Goal: Task Accomplishment & Management: Manage account settings

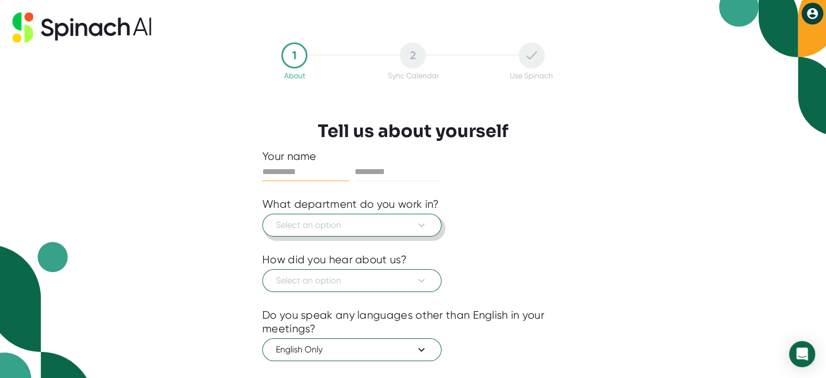
click at [365, 225] on span "Select an option" at bounding box center [352, 224] width 152 height 13
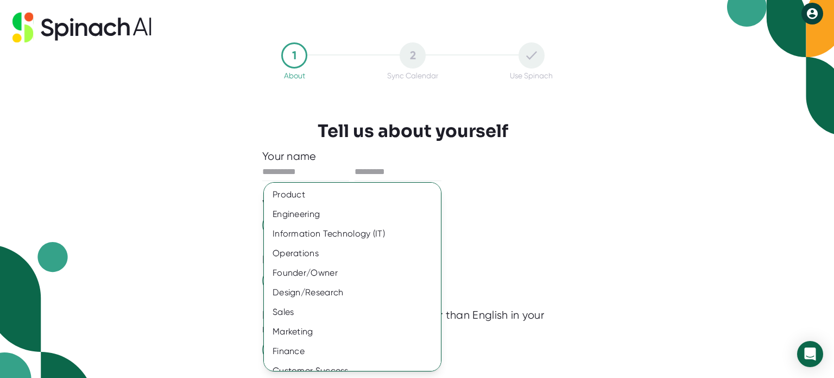
click at [466, 154] on div at bounding box center [417, 189] width 834 height 378
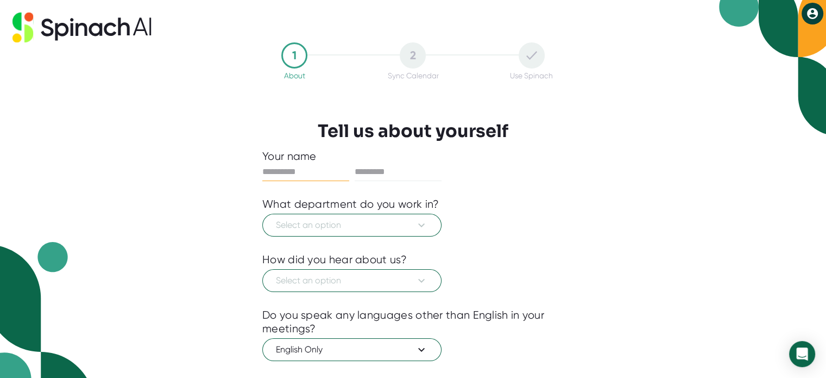
click at [271, 167] on input "text" at bounding box center [305, 171] width 87 height 17
type input "****"
type input "*****"
drag, startPoint x: 292, startPoint y: 167, endPoint x: 217, endPoint y: 161, distance: 74.6
click at [218, 161] on div "1 About 2 Sync Calendar Use Spinach Tell us about yourself Your name **** *****…" at bounding box center [413, 189] width 826 height 378
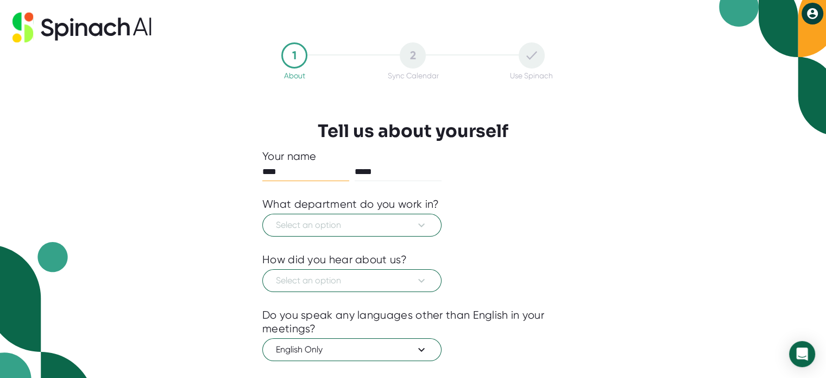
type input "****"
type input "*****"
click at [369, 232] on button "Select an option" at bounding box center [351, 225] width 179 height 23
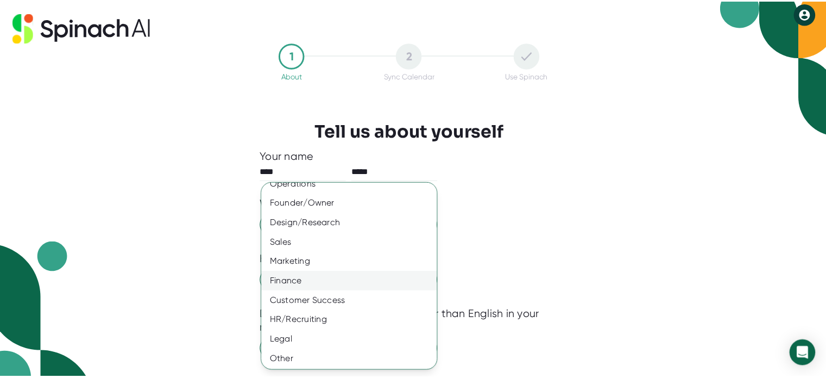
scroll to position [70, 0]
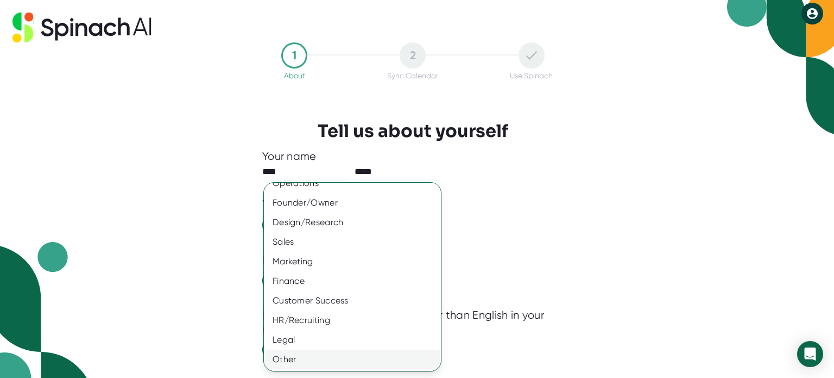
click at [337, 355] on div "Other" at bounding box center [356, 359] width 185 height 20
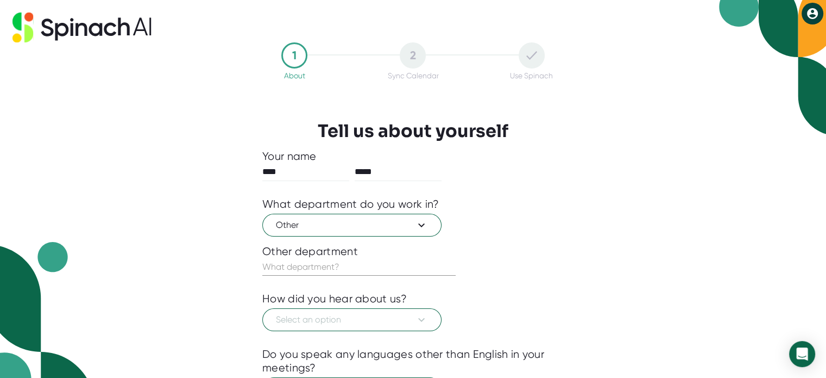
click at [372, 258] on input "text" at bounding box center [358, 266] width 193 height 17
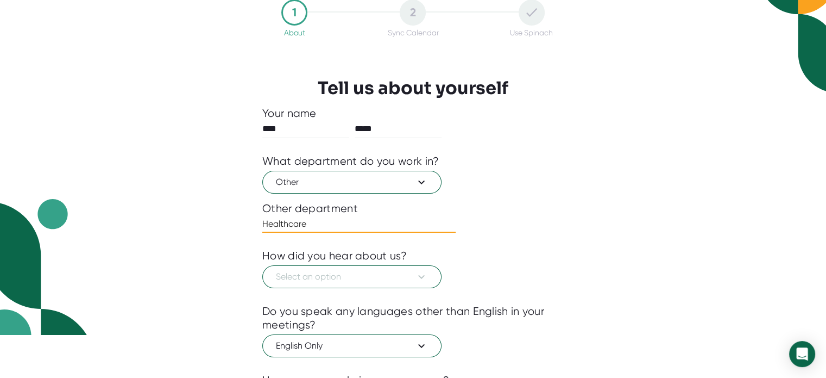
scroll to position [109, 0]
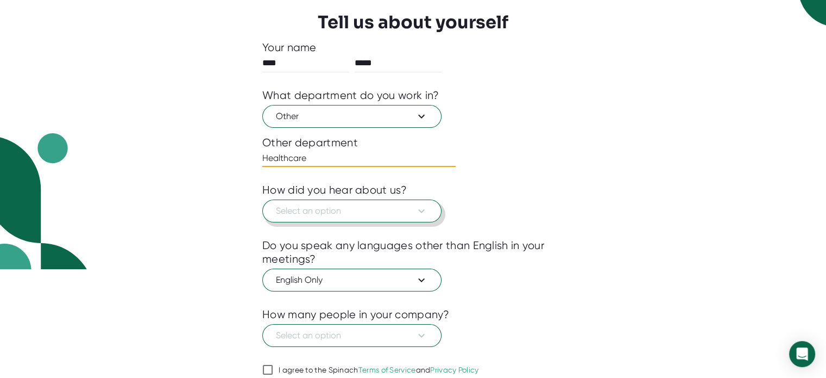
type input "Healthcare"
click at [353, 212] on span "Select an option" at bounding box center [352, 210] width 152 height 13
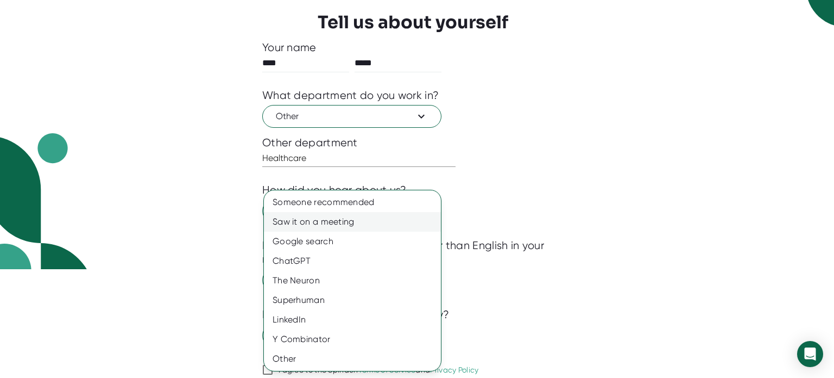
click at [340, 219] on div "Saw it on a meeting" at bounding box center [352, 222] width 177 height 20
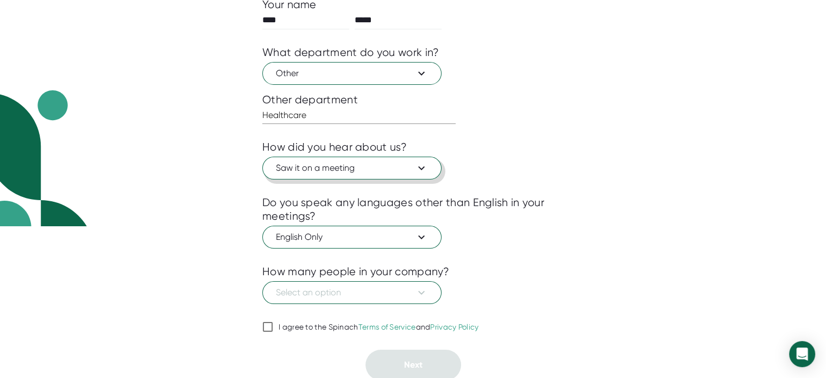
scroll to position [152, 0]
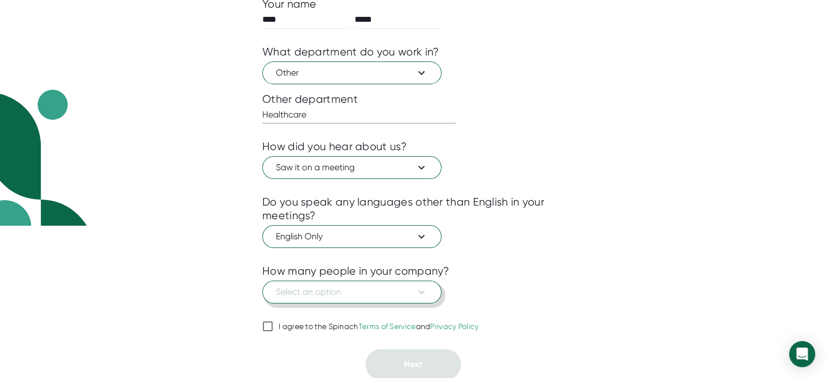
click at [348, 291] on span "Select an option" at bounding box center [352, 291] width 152 height 13
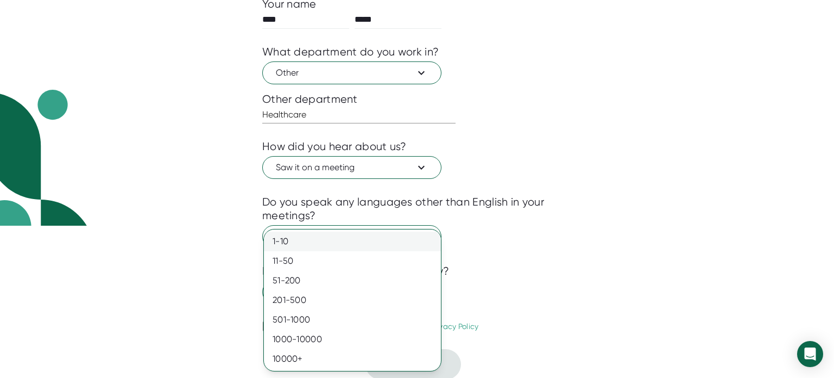
click at [328, 237] on div "1-10" at bounding box center [352, 241] width 177 height 20
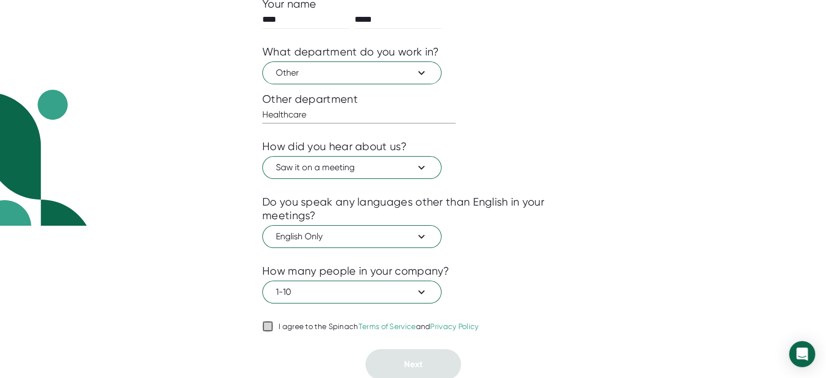
click at [269, 323] on input "I agree to the Spinach Terms of Service and Privacy Policy" at bounding box center [267, 325] width 11 height 13
checkbox input "true"
click at [415, 362] on span "Next" at bounding box center [413, 364] width 18 height 10
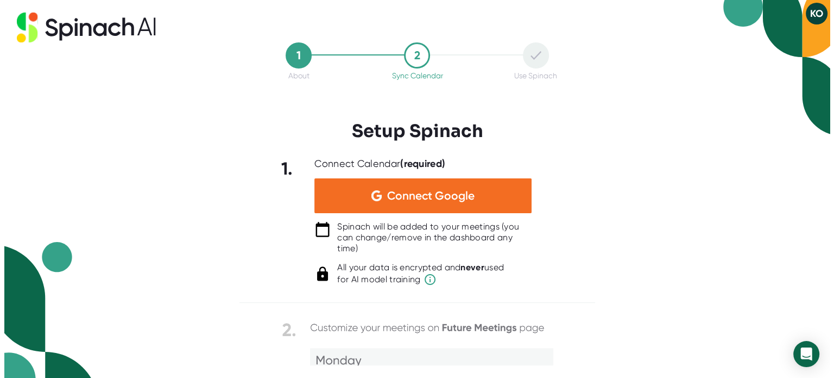
scroll to position [0, 0]
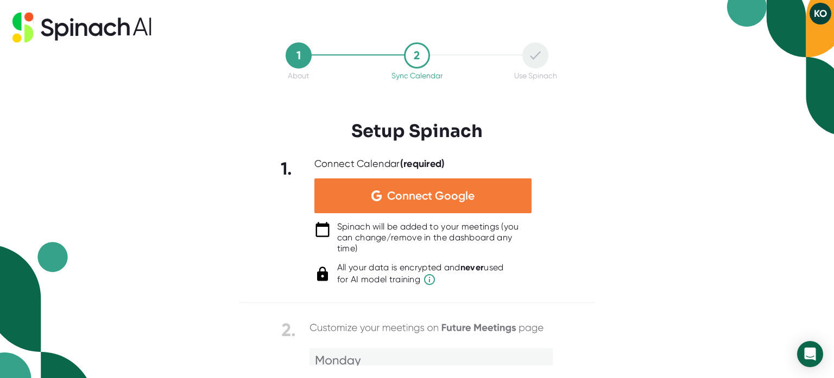
click at [419, 192] on span "Connect Google" at bounding box center [430, 195] width 87 height 11
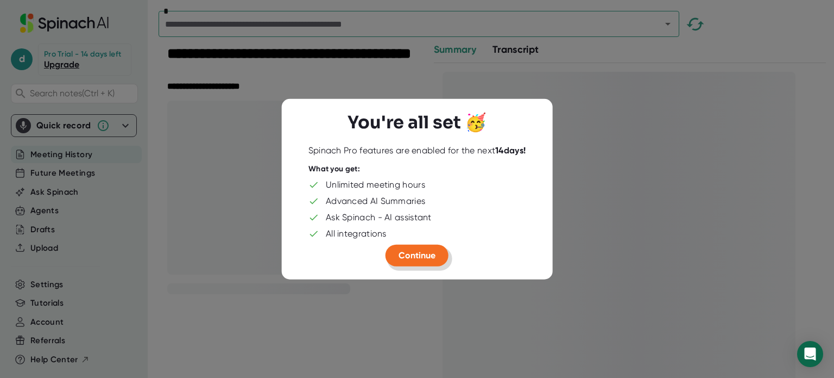
click at [426, 257] on span "Continue" at bounding box center [417, 254] width 37 height 10
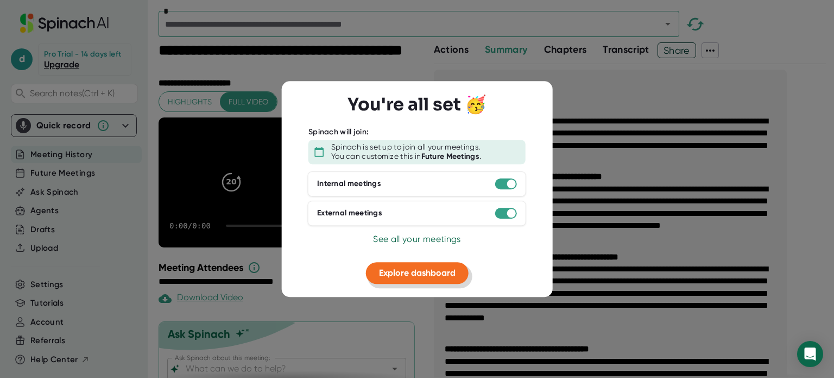
click at [432, 273] on span "Explore dashboard" at bounding box center [417, 272] width 77 height 10
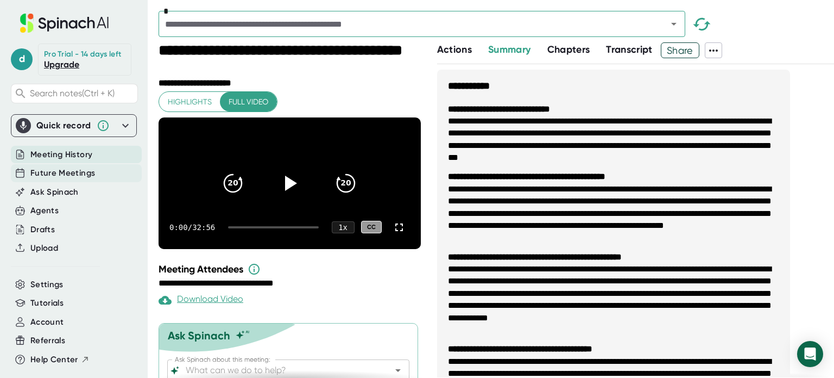
click at [60, 173] on span "Future Meetings" at bounding box center [62, 173] width 65 height 12
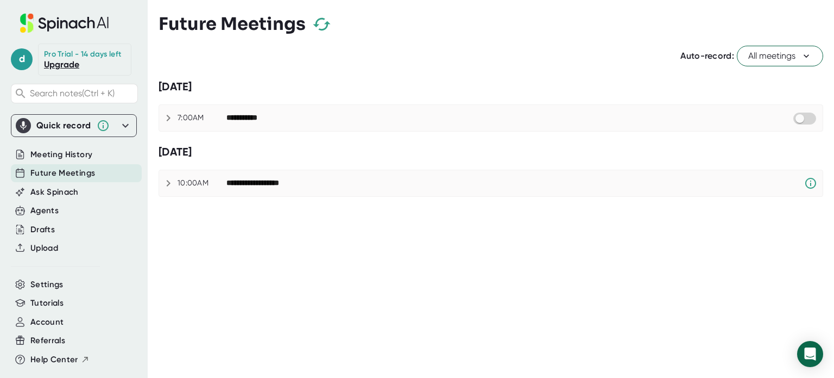
click at [261, 116] on div "**********" at bounding box center [250, 118] width 46 height 10
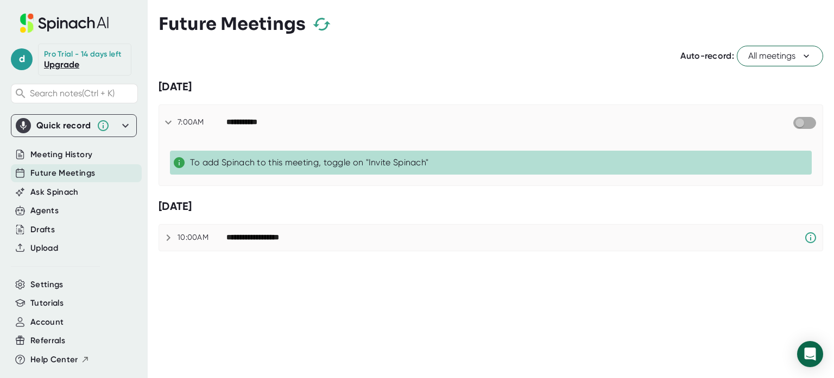
click at [798, 118] on input "checkbox" at bounding box center [800, 123] width 31 height 10
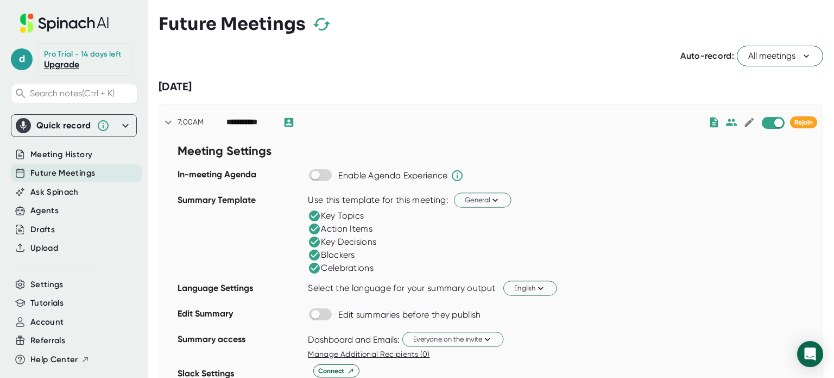
scroll to position [82, 0]
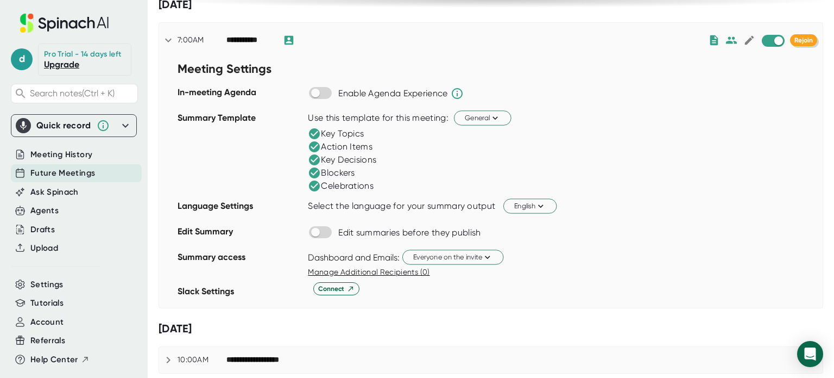
click at [799, 39] on span "Rejoin" at bounding box center [804, 40] width 18 height 8
click at [119, 122] on icon at bounding box center [125, 125] width 13 height 13
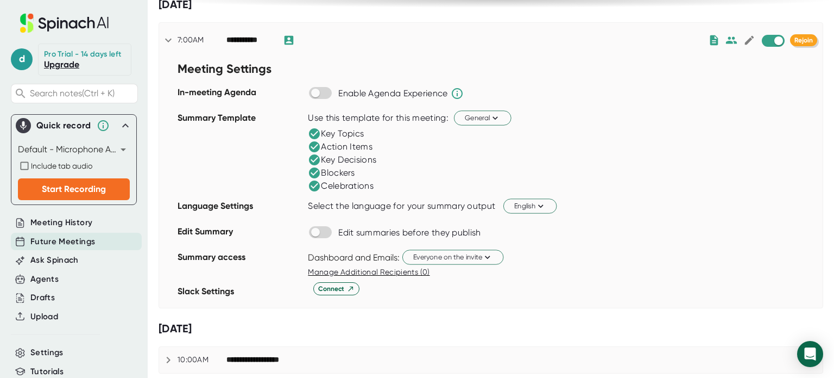
click at [795, 40] on span "Rejoin" at bounding box center [804, 40] width 18 height 8
